Goal: Contribute content: Add original content to the website for others to see

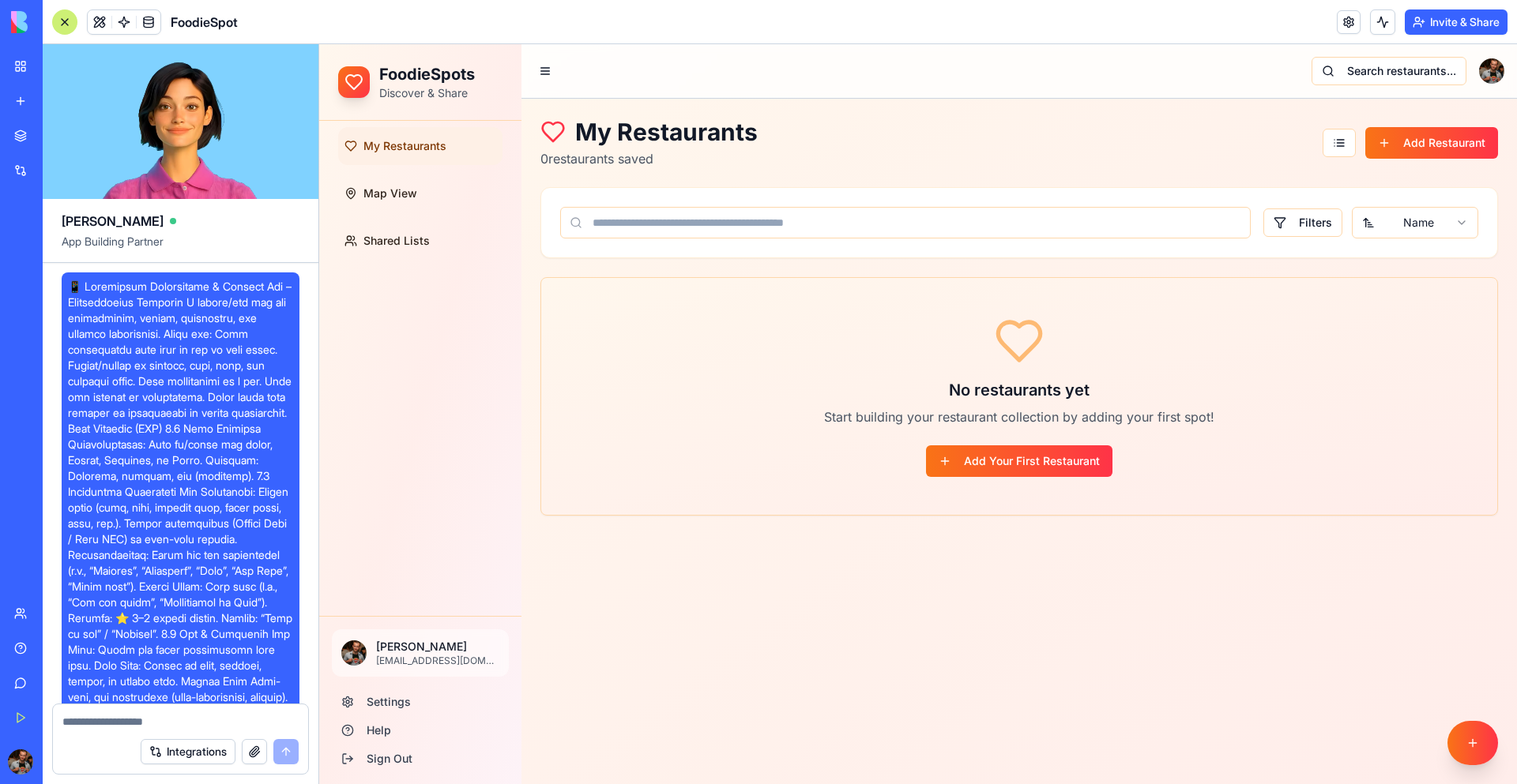
scroll to position [5153, 0]
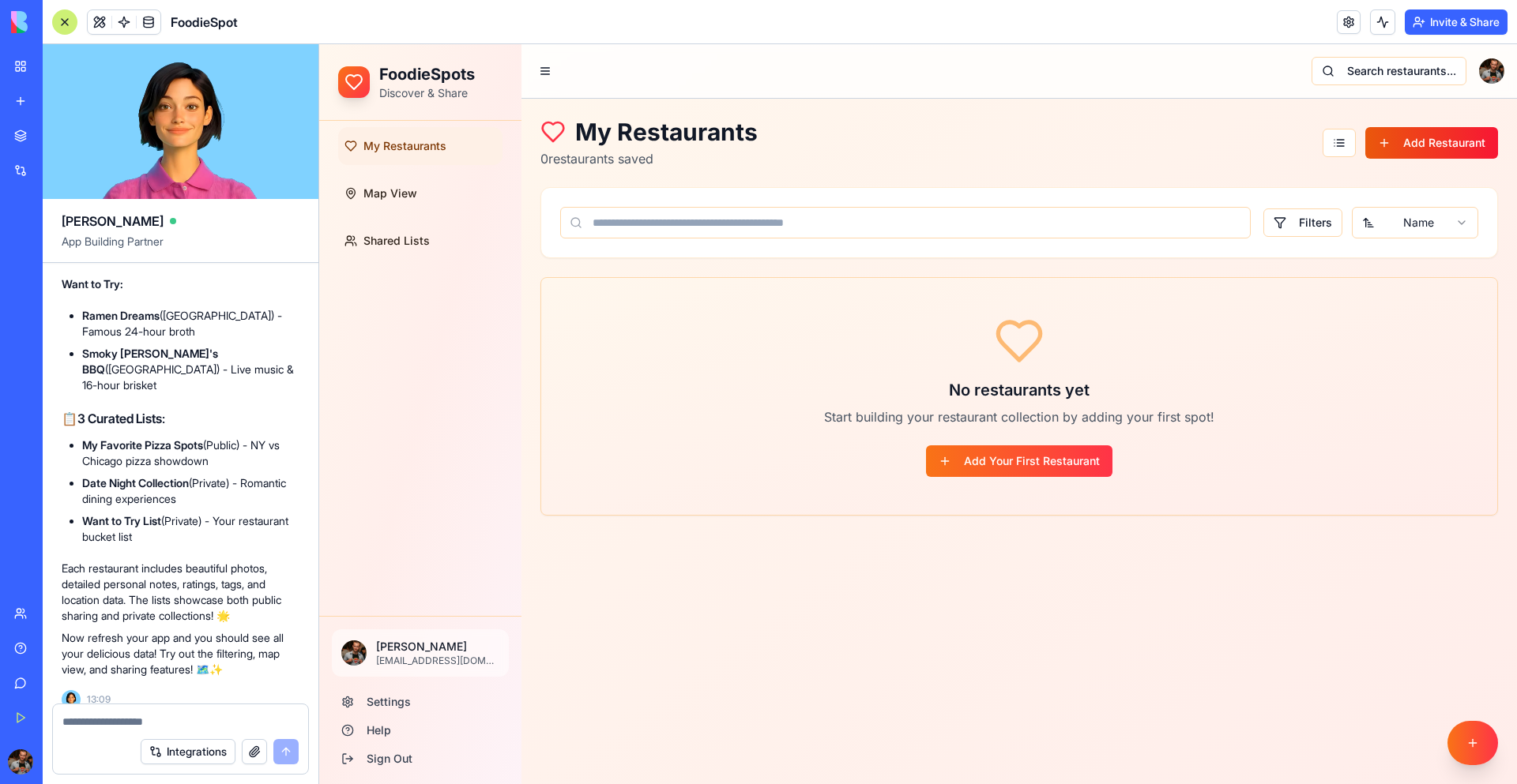
click at [1400, 142] on button "Add Restaurant" at bounding box center [1431, 143] width 132 height 32
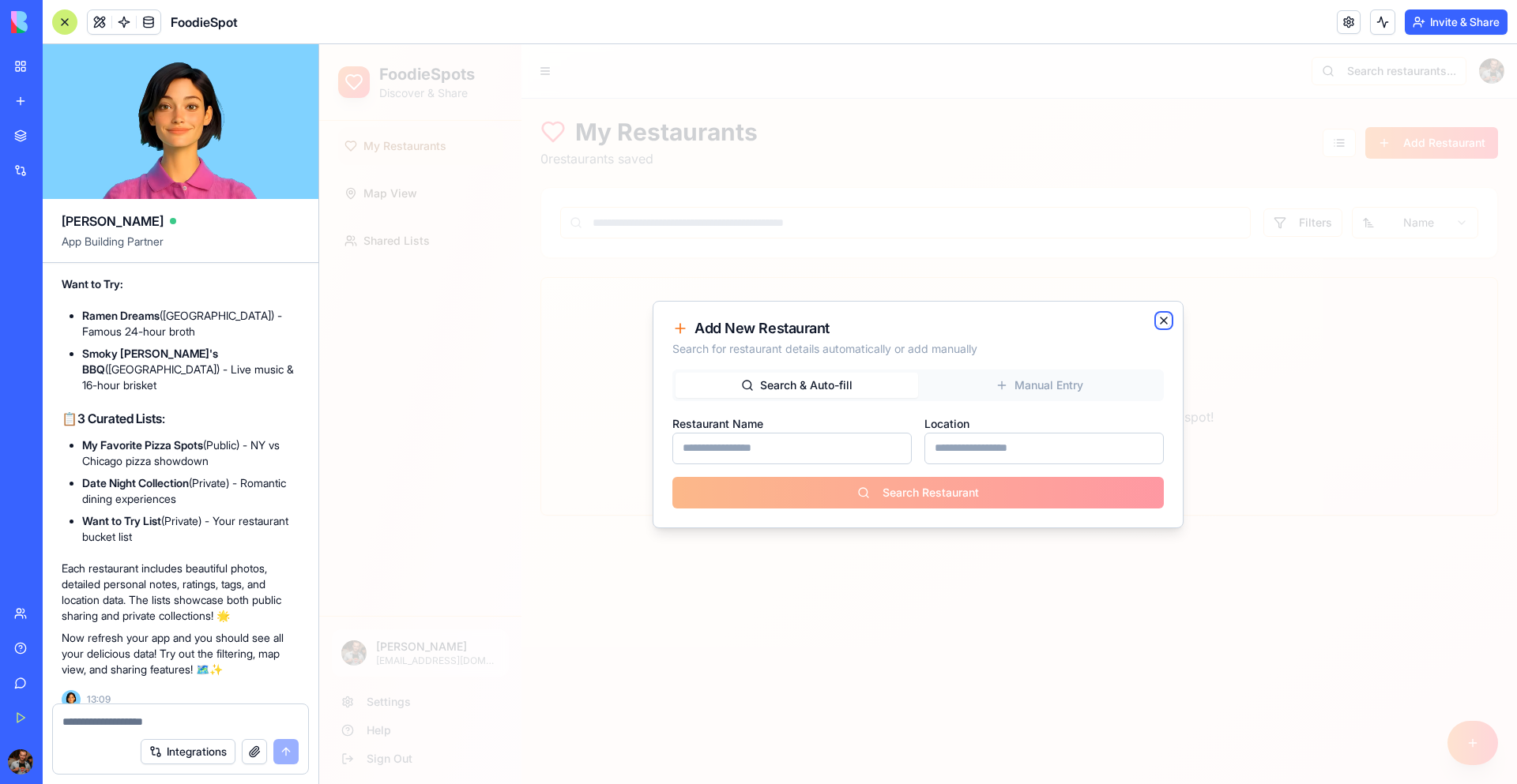
click at [1162, 318] on icon "button" at bounding box center [1164, 321] width 6 height 6
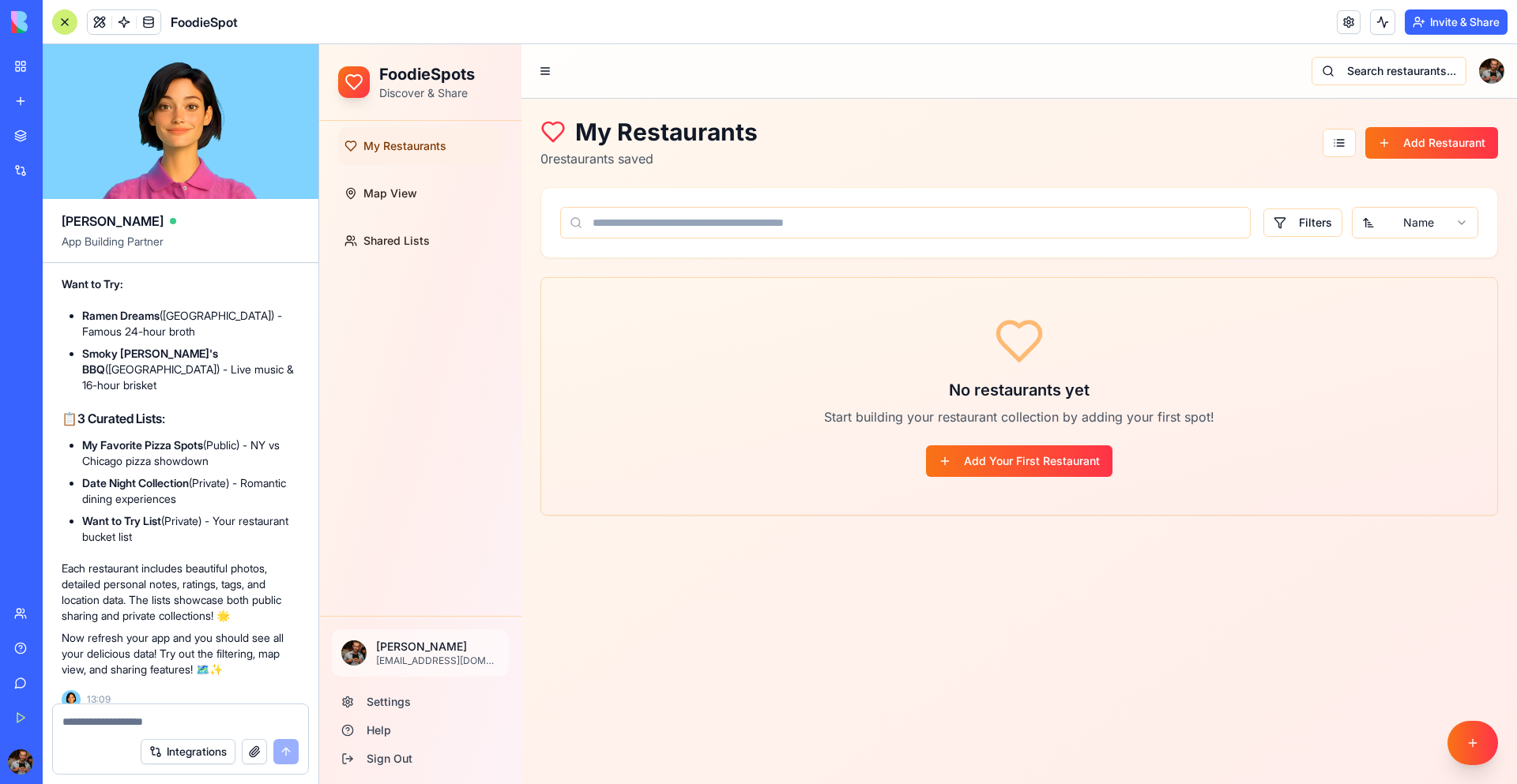
click at [170, 713] on div at bounding box center [181, 717] width 255 height 25
click at [160, 719] on textarea at bounding box center [181, 722] width 236 height 16
type textarea "**********"
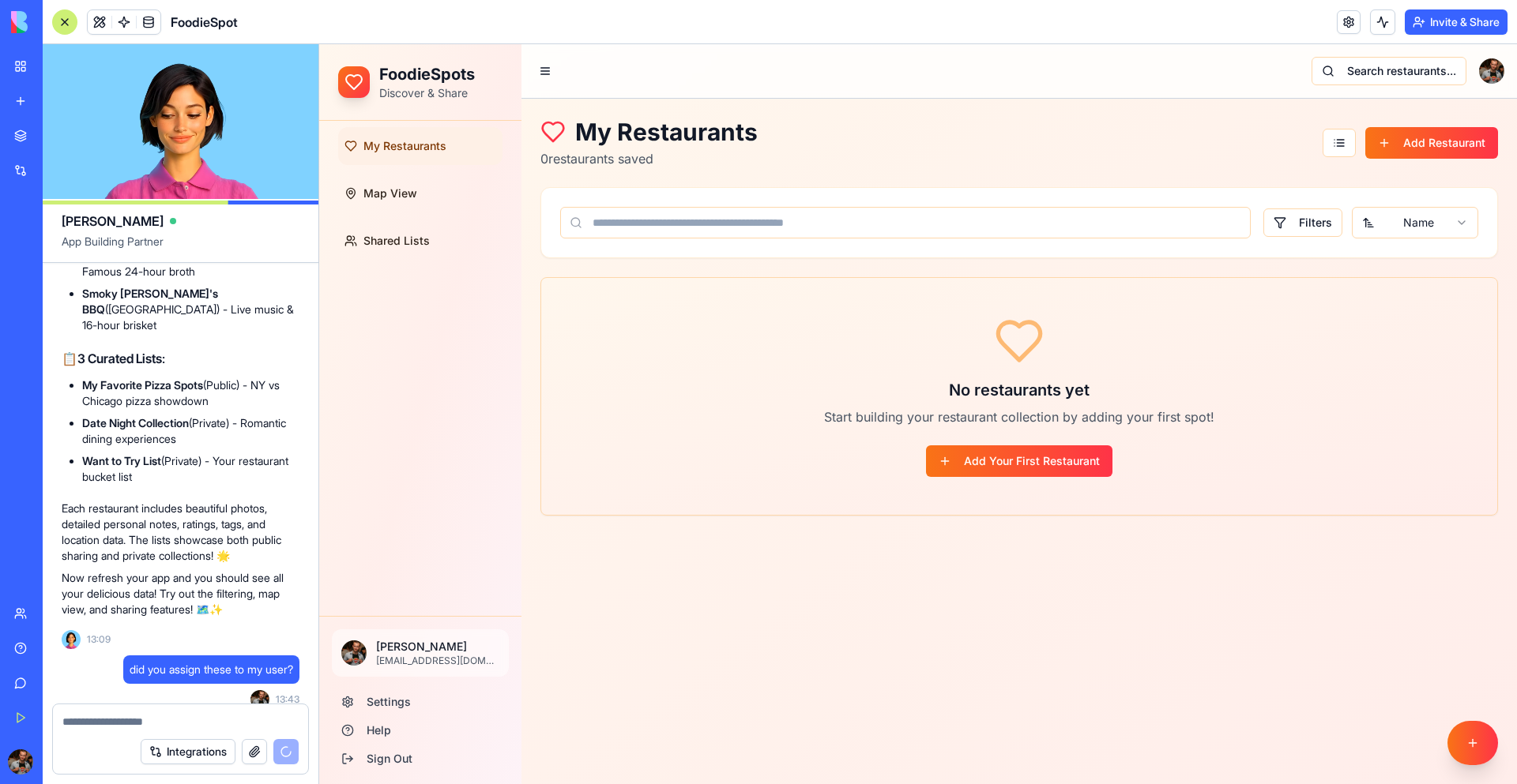
scroll to position [5624, 0]
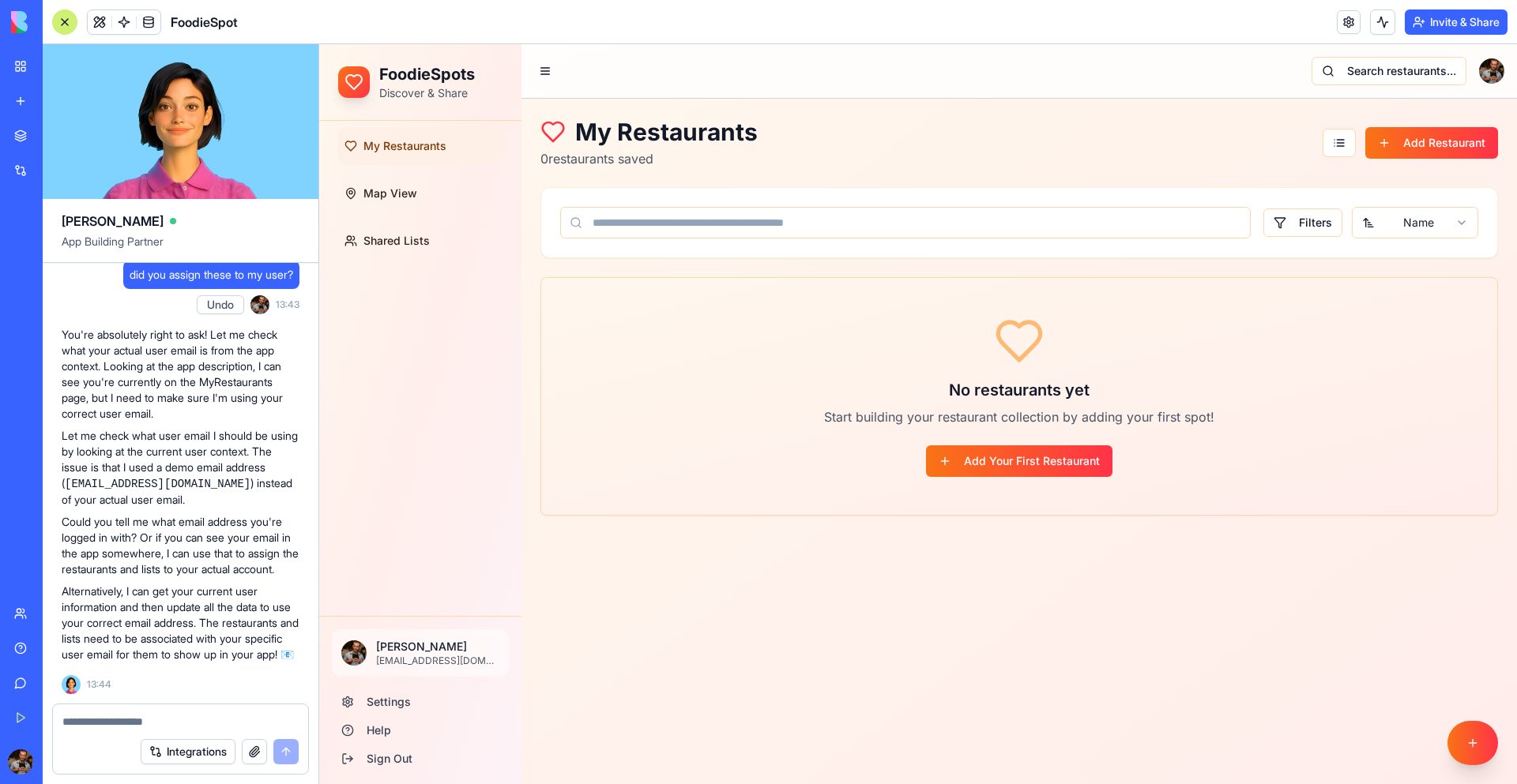
click at [167, 715] on textarea at bounding box center [181, 722] width 236 height 16
type textarea "********"
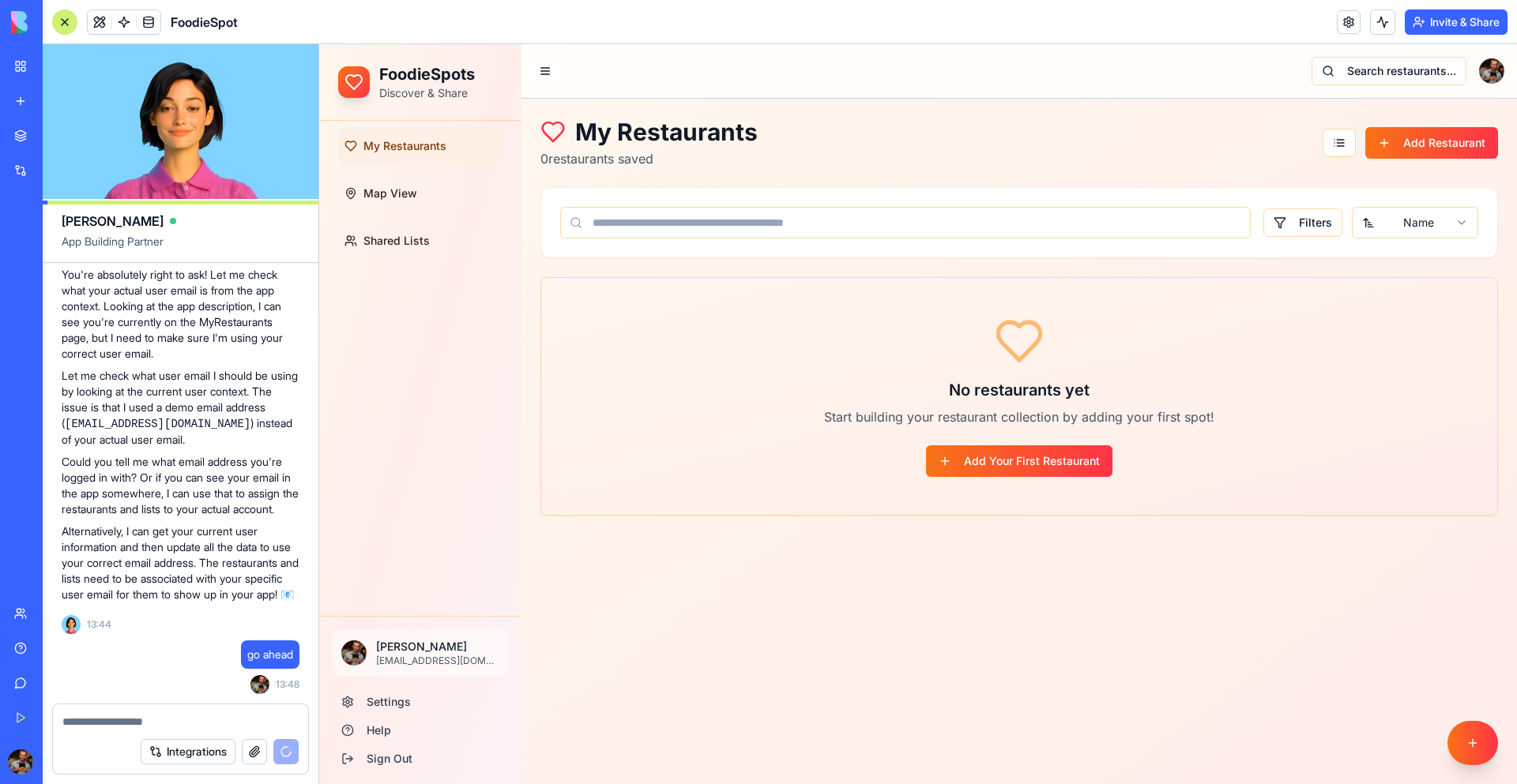
scroll to position [5776, 0]
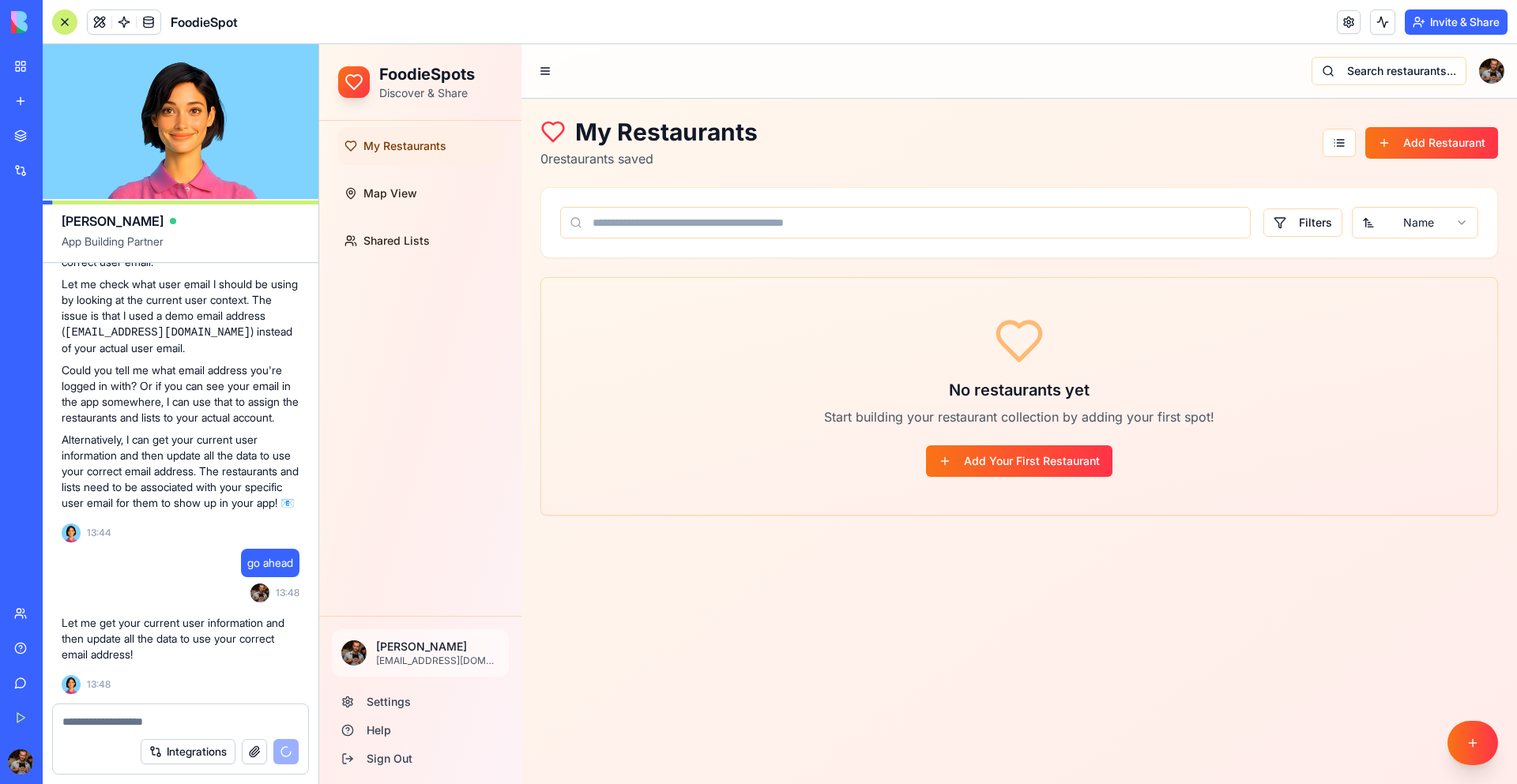
click at [359, 378] on div "My Restaurants Map View Shared Lists" at bounding box center [420, 368] width 202 height 495
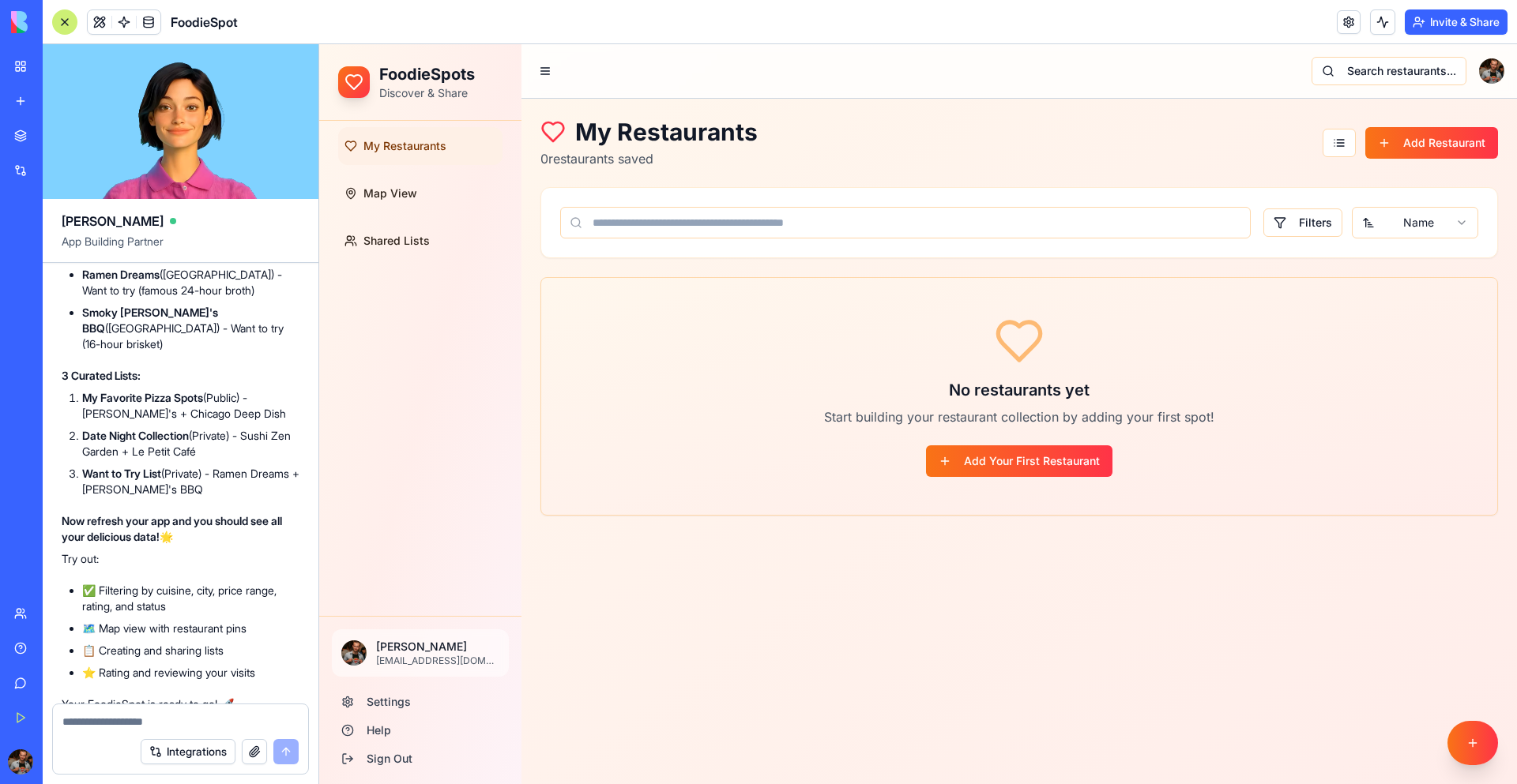
scroll to position [6925, 0]
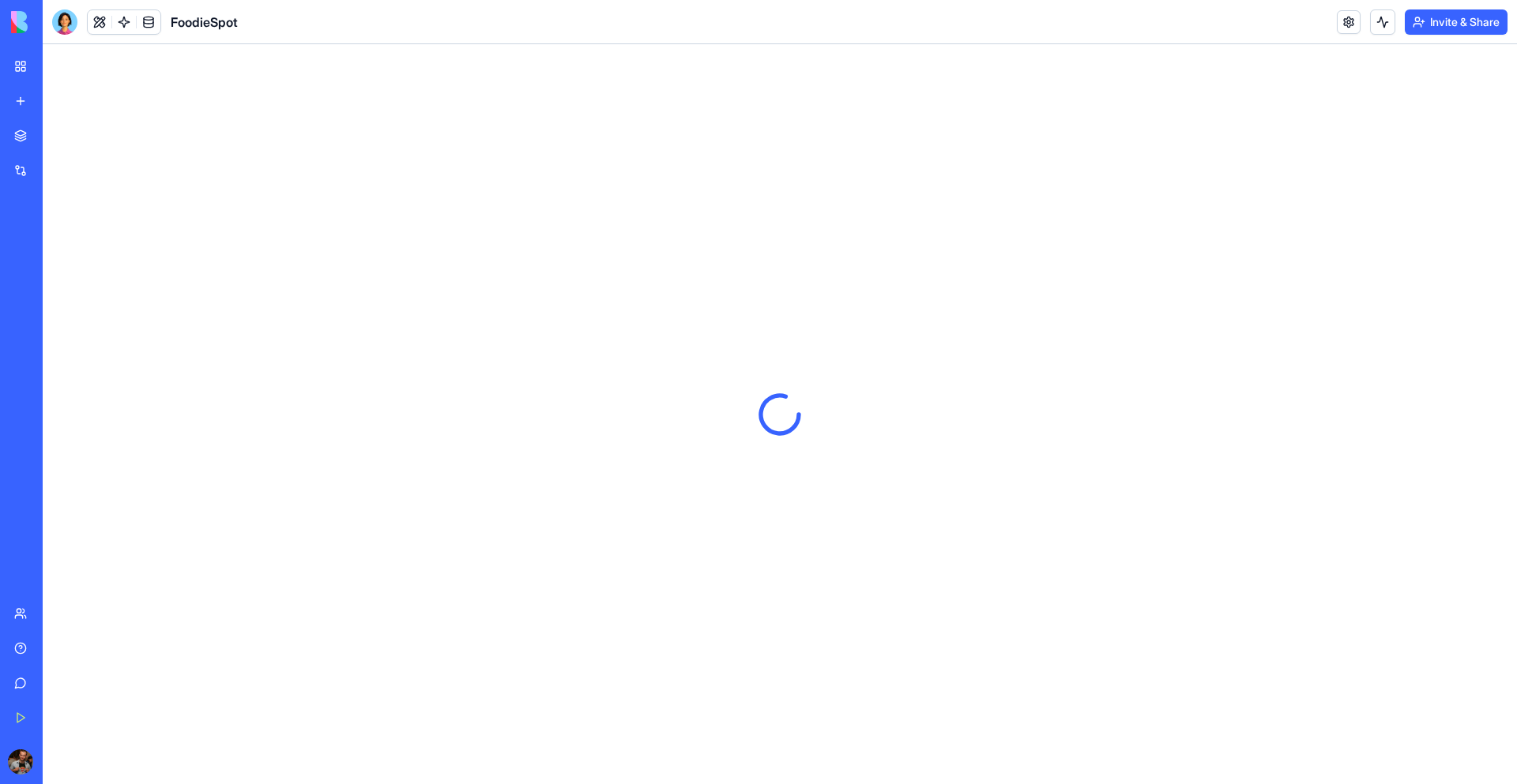
click at [341, 289] on div at bounding box center [780, 415] width 1474 height 740
